Goal: Information Seeking & Learning: Learn about a topic

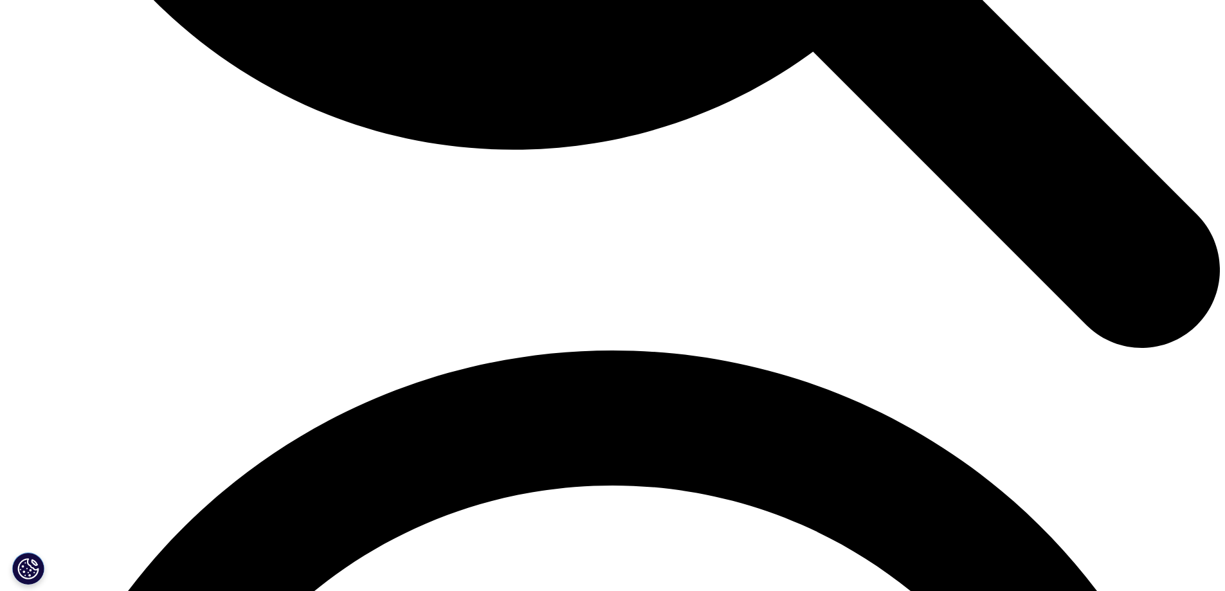
scroll to position [1845, 0]
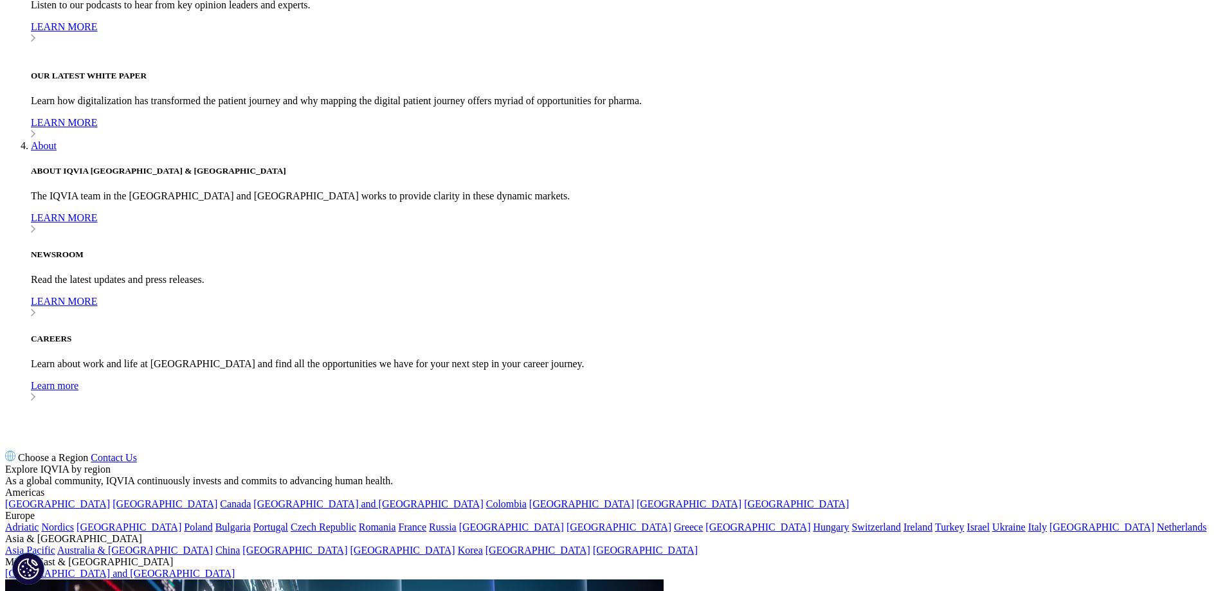
scroll to position [1652, 0]
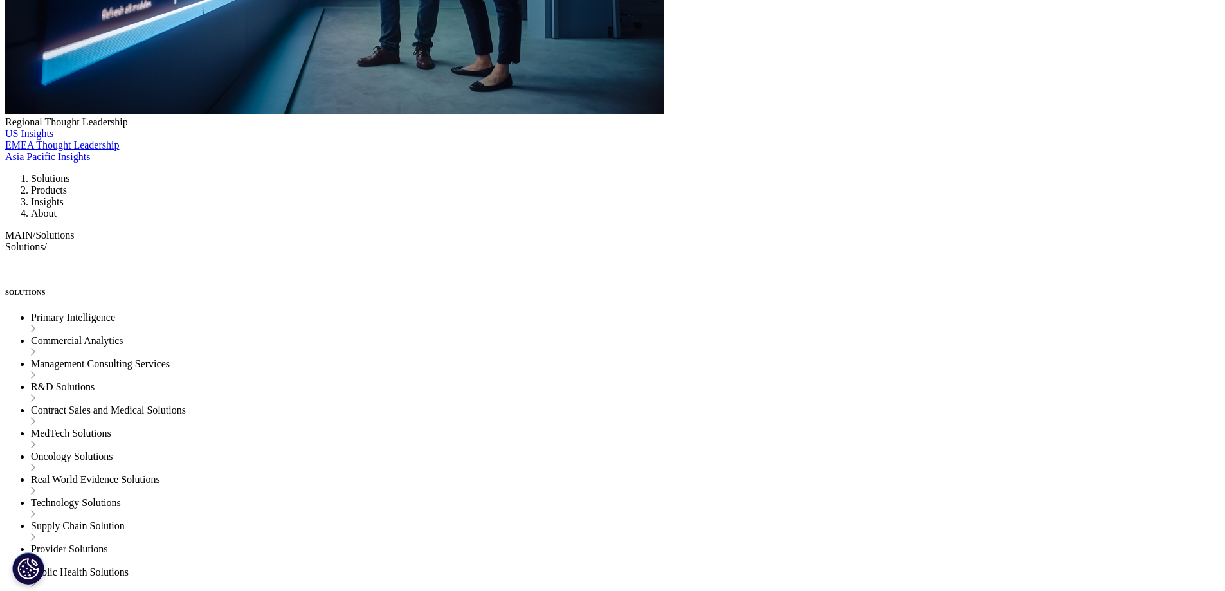
scroll to position [2360, 0]
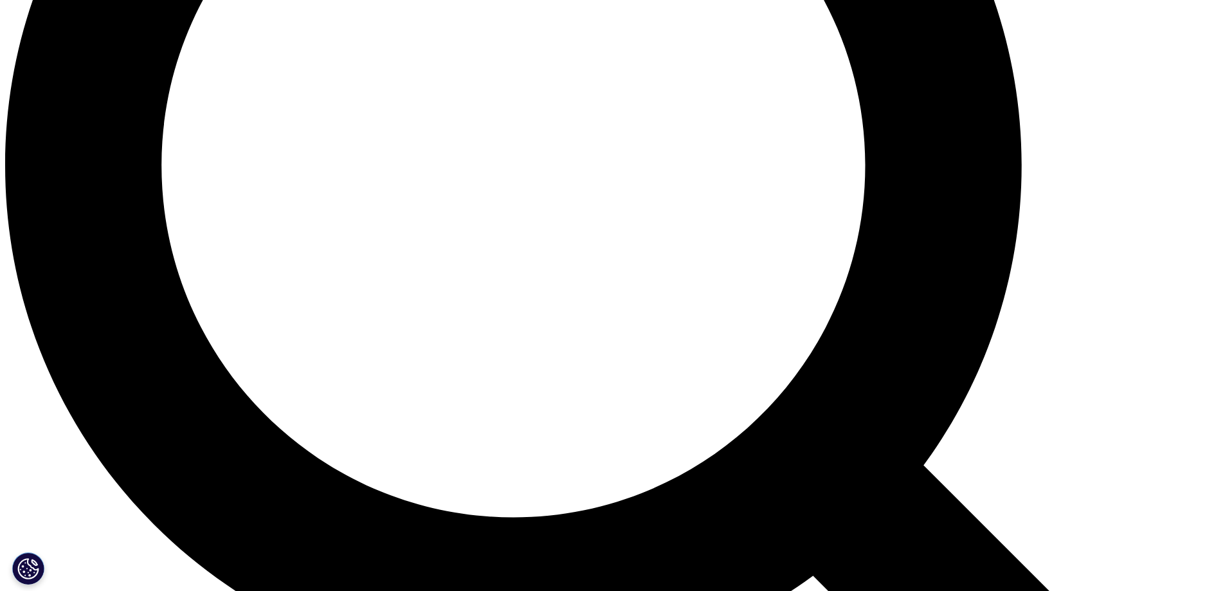
scroll to position [2360, 0]
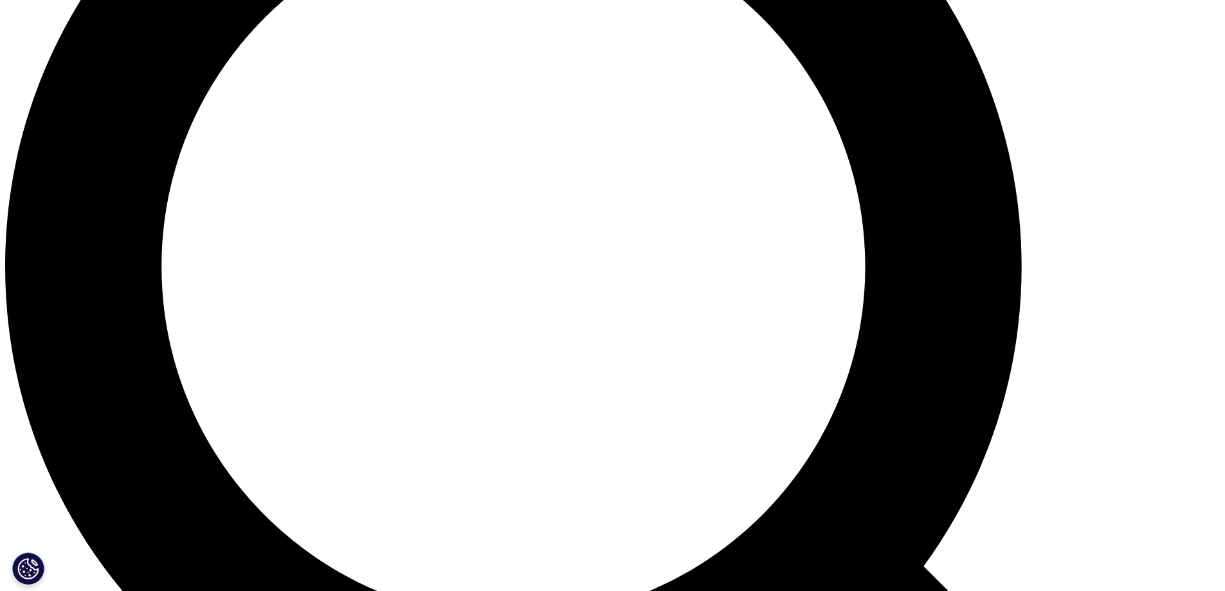
scroll to position [1799, 0]
